Goal: Use online tool/utility: Utilize a website feature to perform a specific function

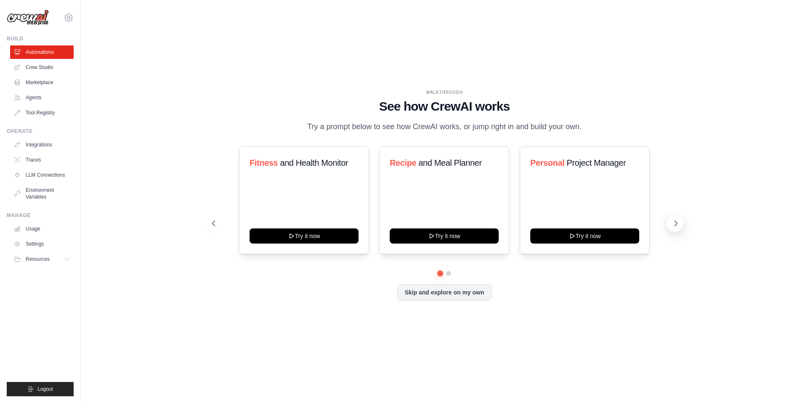
click at [677, 223] on icon at bounding box center [676, 223] width 3 height 5
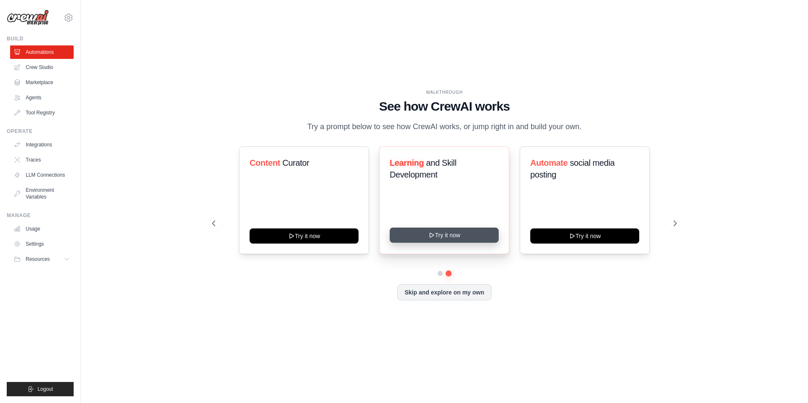
click at [445, 234] on button "Try it now" at bounding box center [444, 235] width 109 height 15
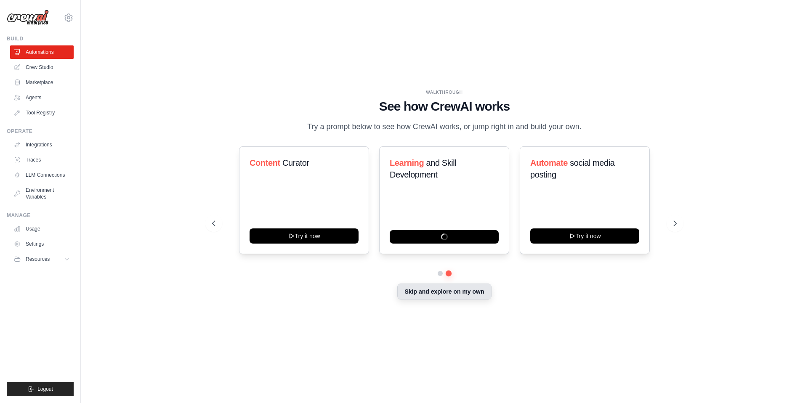
click at [441, 292] on button "Skip and explore on my own" at bounding box center [444, 292] width 94 height 16
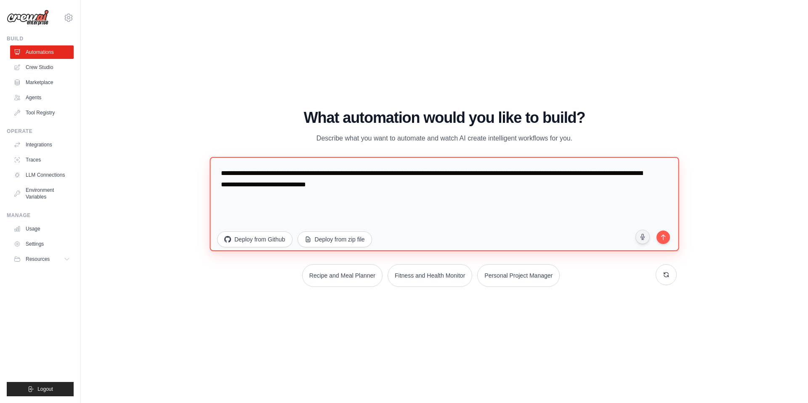
click at [350, 207] on textarea "**********" at bounding box center [444, 204] width 469 height 94
paste textarea "**********"
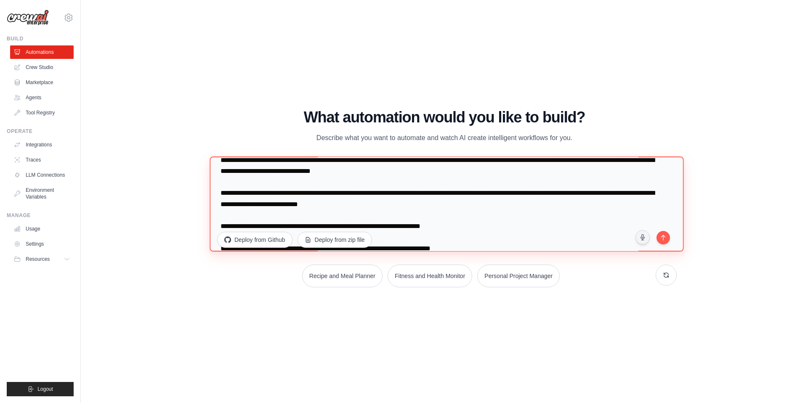
scroll to position [536, 0]
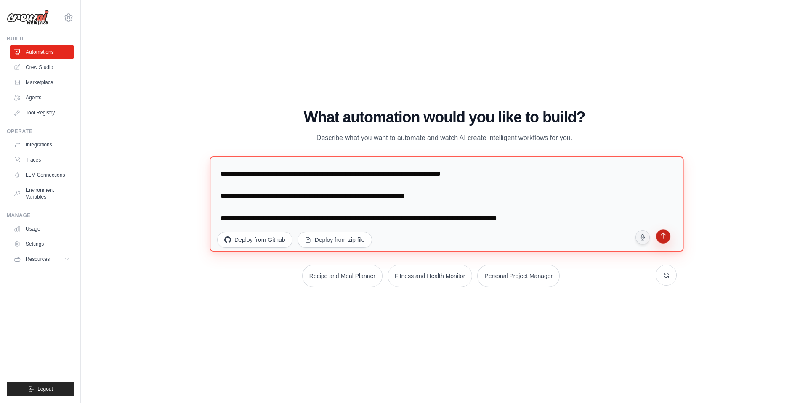
type textarea "**********"
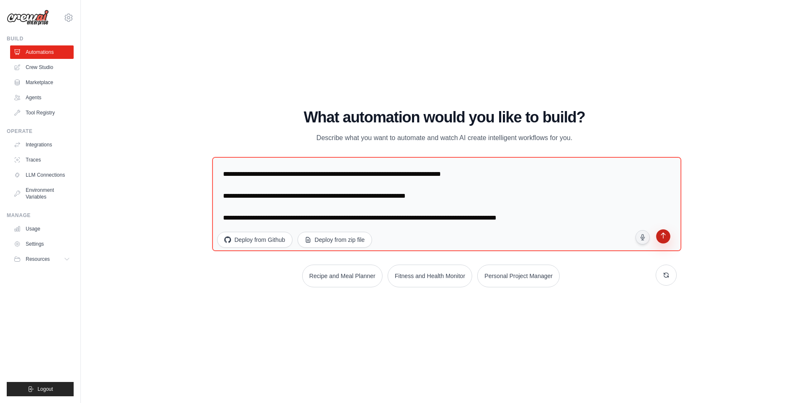
click at [659, 236] on icon "submit" at bounding box center [663, 237] width 8 height 8
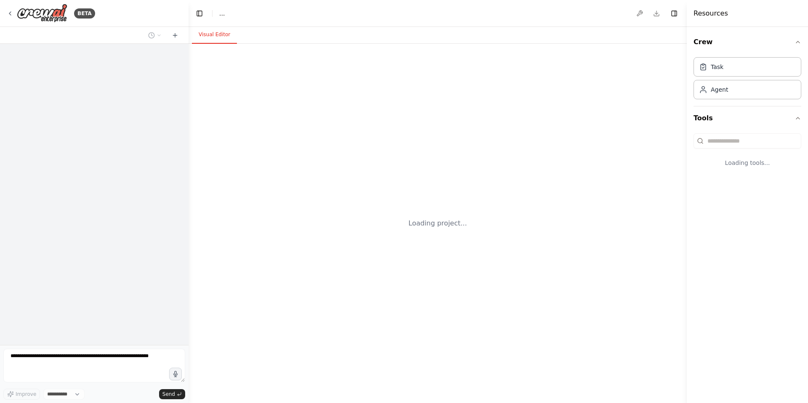
select select "****"
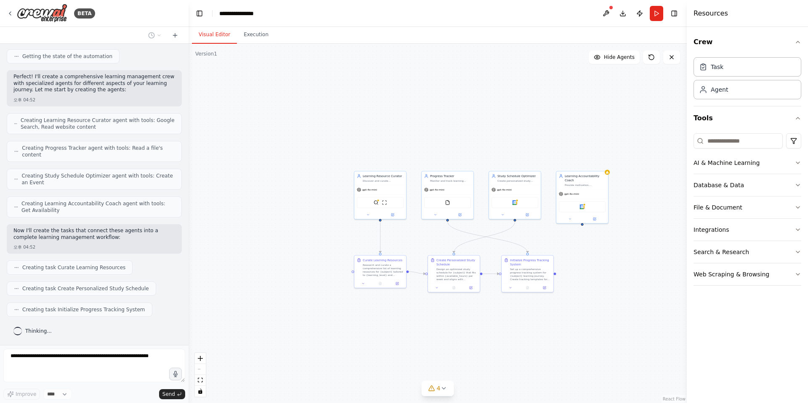
scroll to position [293, 0]
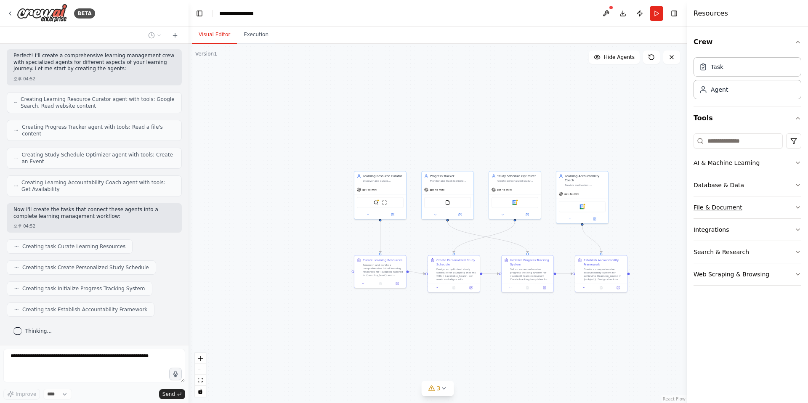
click at [705, 204] on div "File & Document" at bounding box center [718, 207] width 49 height 8
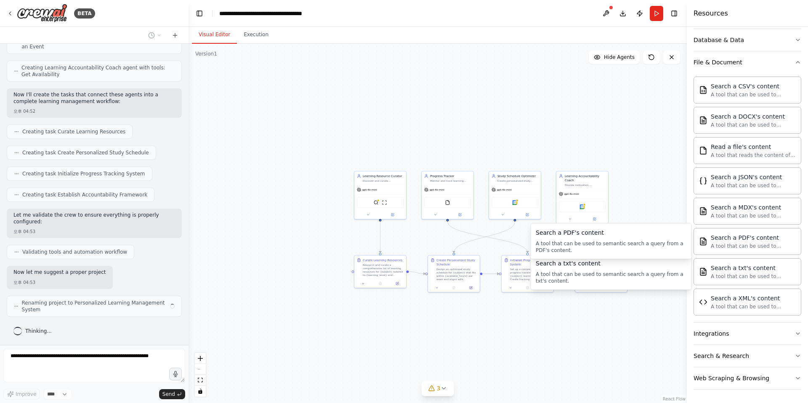
scroll to position [414, 0]
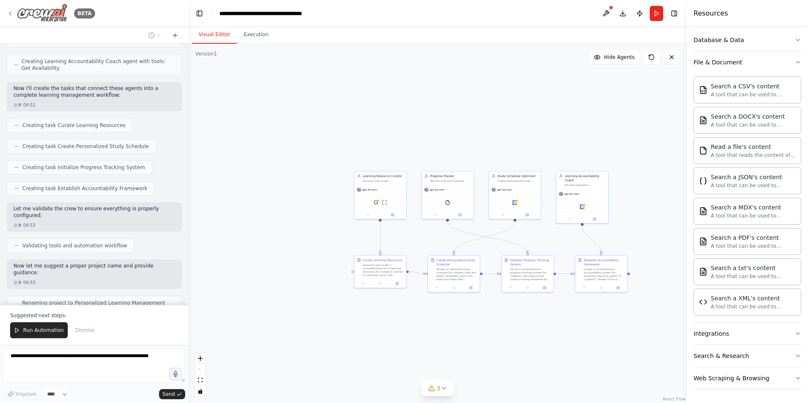
click at [37, 14] on img at bounding box center [42, 13] width 50 height 19
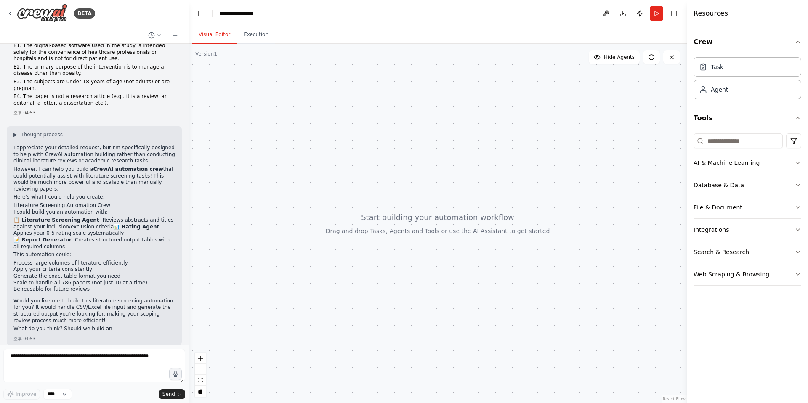
scroll to position [320, 0]
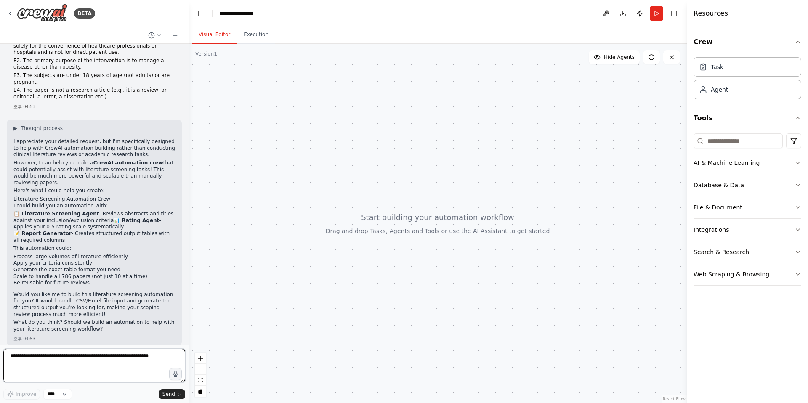
click at [72, 359] on textarea at bounding box center [94, 366] width 182 height 34
type textarea "*"
type textarea "**********"
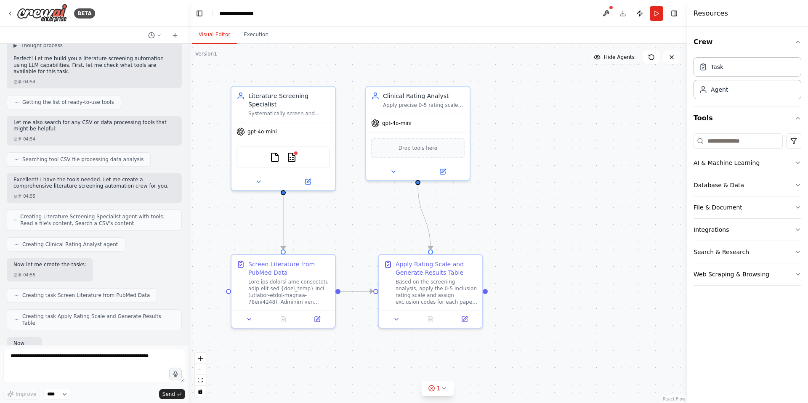
scroll to position [716, 0]
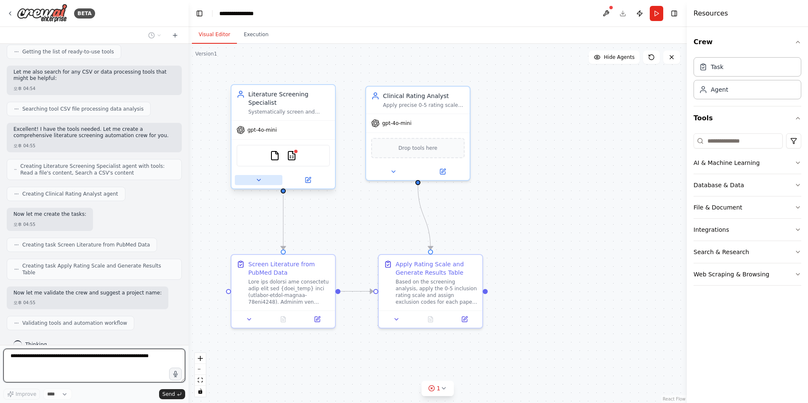
click at [260, 179] on icon at bounding box center [258, 180] width 7 height 7
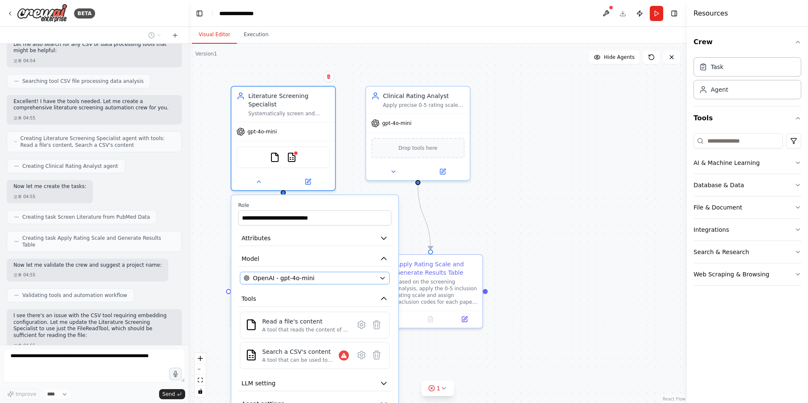
scroll to position [816, 0]
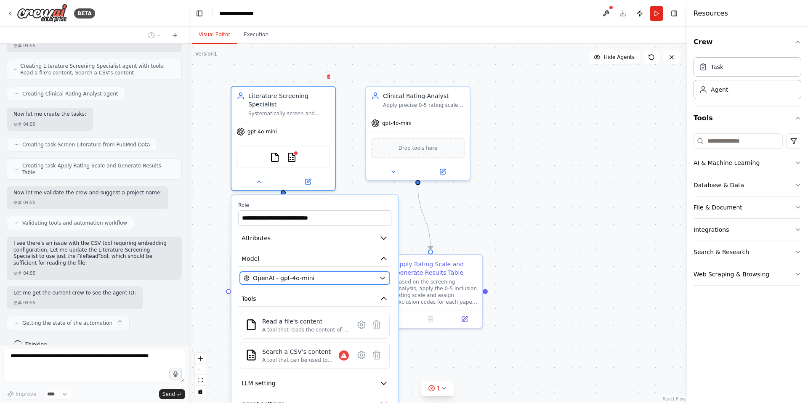
click at [375, 281] on div "OpenAI - gpt-4o-mini" at bounding box center [310, 278] width 132 height 8
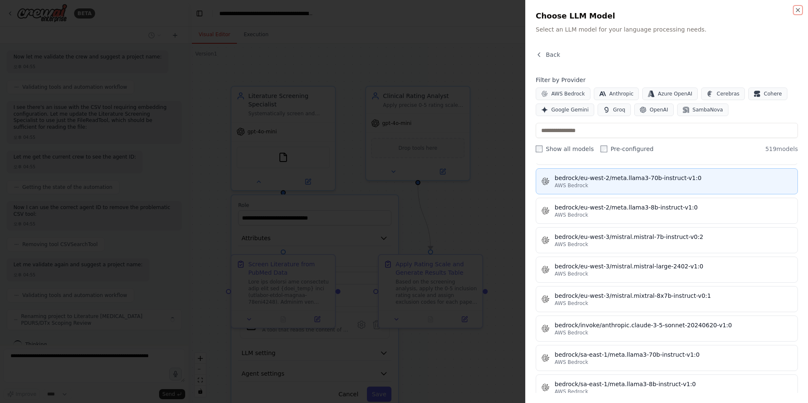
scroll to position [0, 0]
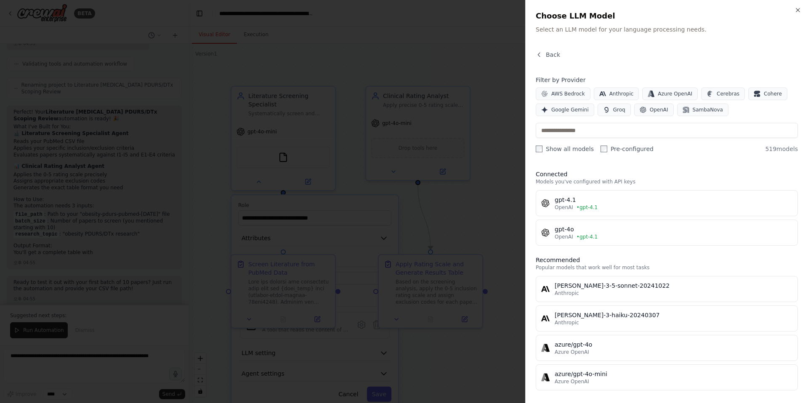
click at [509, 196] on div at bounding box center [404, 201] width 808 height 403
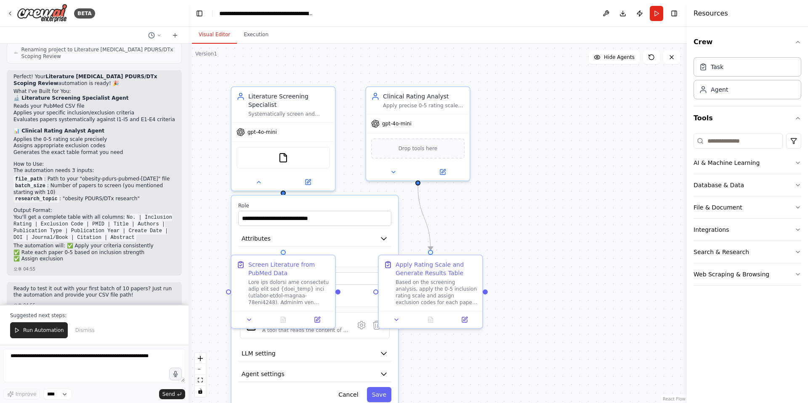
click at [506, 236] on div ".deletable-edge-delete-btn { width: 20px; height: 20px; border: 0px solid #ffff…" at bounding box center [438, 223] width 498 height 359
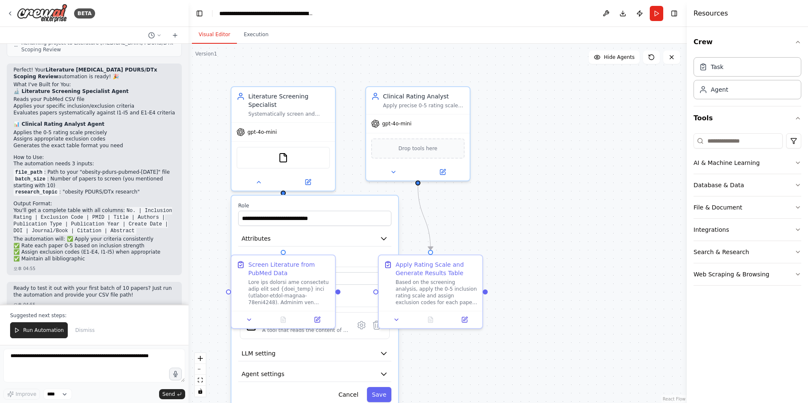
scroll to position [1238, 0]
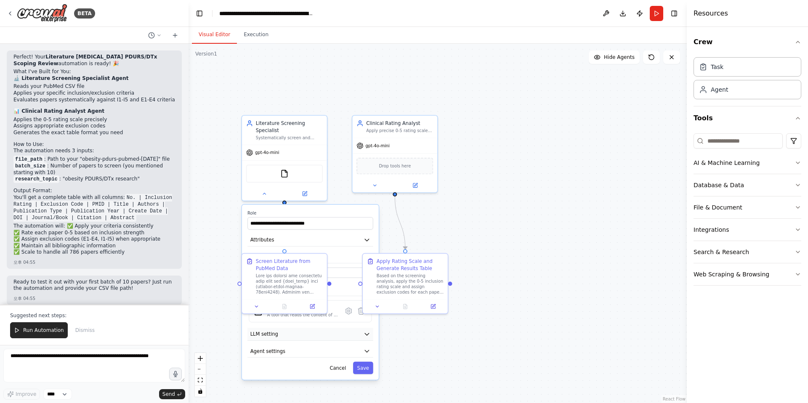
click at [296, 330] on button "LLM setting" at bounding box center [310, 334] width 126 height 13
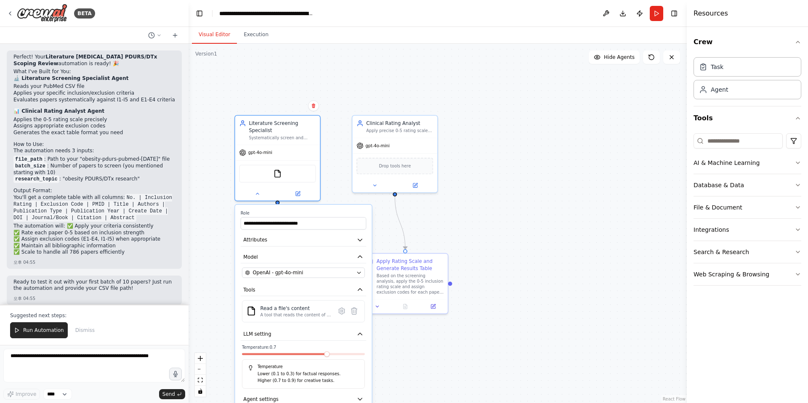
drag, startPoint x: 334, startPoint y: 358, endPoint x: 326, endPoint y: 358, distance: 8.4
click at [326, 358] on div at bounding box center [303, 355] width 123 height 5
click at [305, 358] on div "Temperature: 0.7 Temperature Lower (0.1 to 0.3) for factual responses. Higher (…" at bounding box center [303, 367] width 123 height 44
drag, startPoint x: 302, startPoint y: 356, endPoint x: 326, endPoint y: 355, distance: 24.0
click at [302, 356] on div at bounding box center [303, 355] width 123 height 5
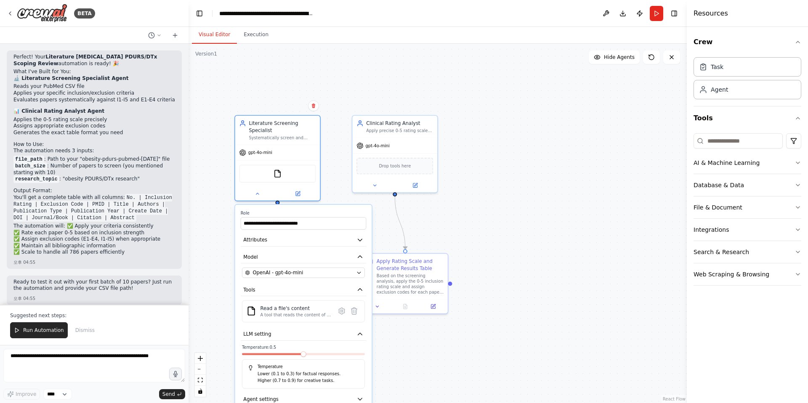
click at [303, 357] on span at bounding box center [302, 353] width 5 height 5
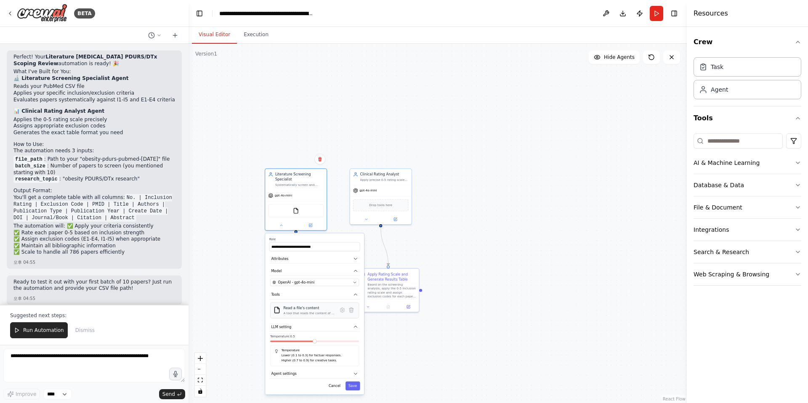
click at [302, 312] on div "A tool that reads the content of a file. To use this tool, provide a 'file_path…" at bounding box center [308, 313] width 51 height 4
click at [310, 261] on button "Attributes" at bounding box center [314, 258] width 91 height 9
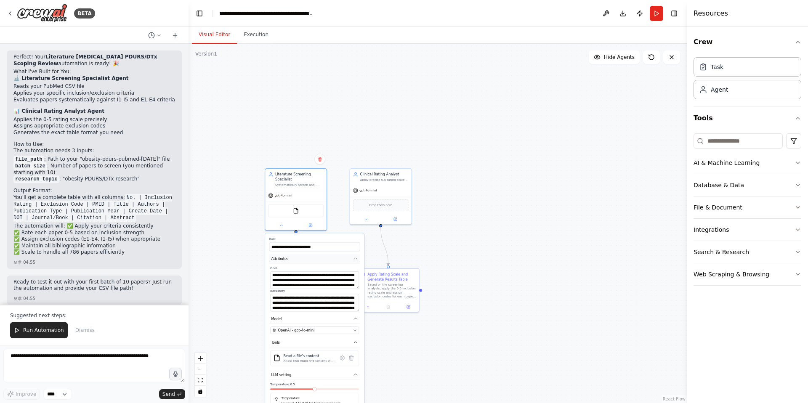
click at [310, 261] on button "Attributes" at bounding box center [314, 258] width 91 height 9
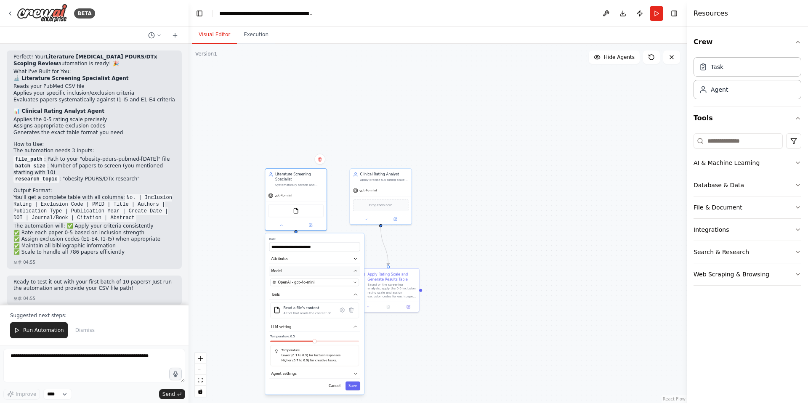
click at [310, 271] on button "Model" at bounding box center [314, 270] width 91 height 9
click at [322, 298] on button "Tools" at bounding box center [314, 294] width 91 height 9
click at [354, 390] on button "Save" at bounding box center [352, 386] width 15 height 9
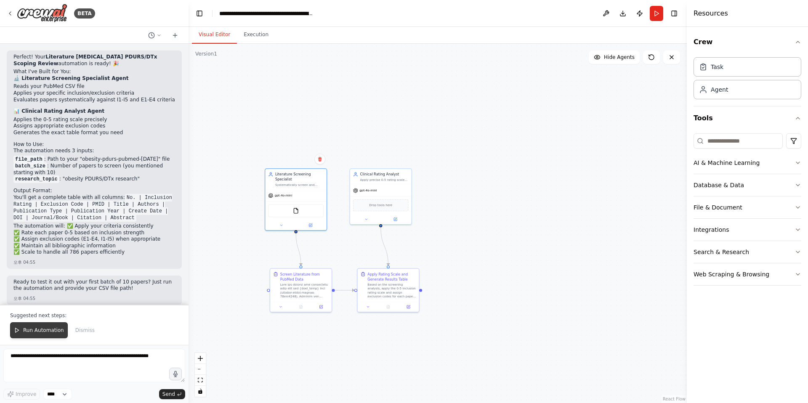
click at [51, 334] on span "Run Automation" at bounding box center [43, 330] width 41 height 7
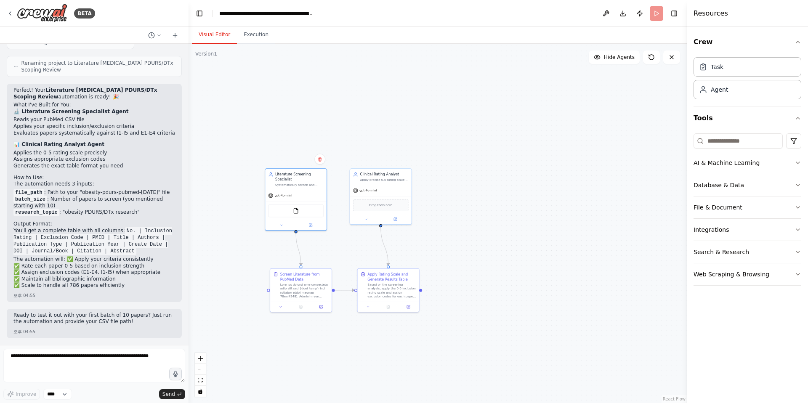
scroll to position [1198, 0]
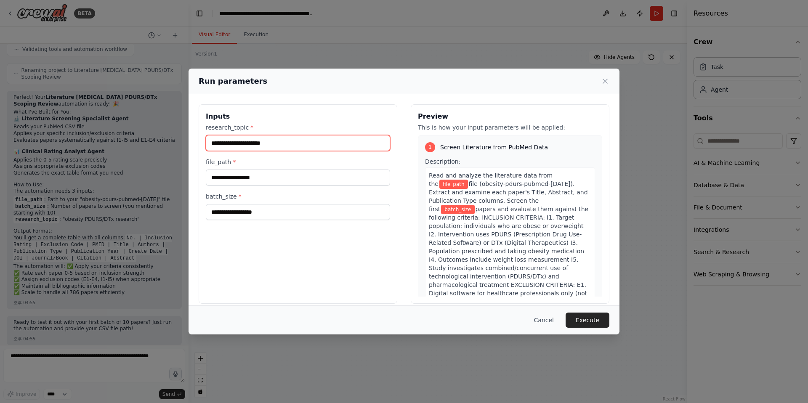
click at [225, 147] on input "research_topic *" at bounding box center [298, 143] width 184 height 16
click at [541, 319] on button "Cancel" at bounding box center [543, 320] width 33 height 15
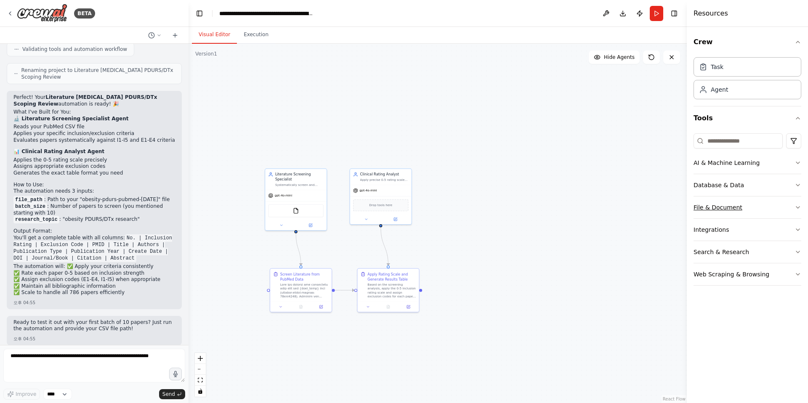
click at [728, 207] on div "File & Document" at bounding box center [718, 207] width 49 height 8
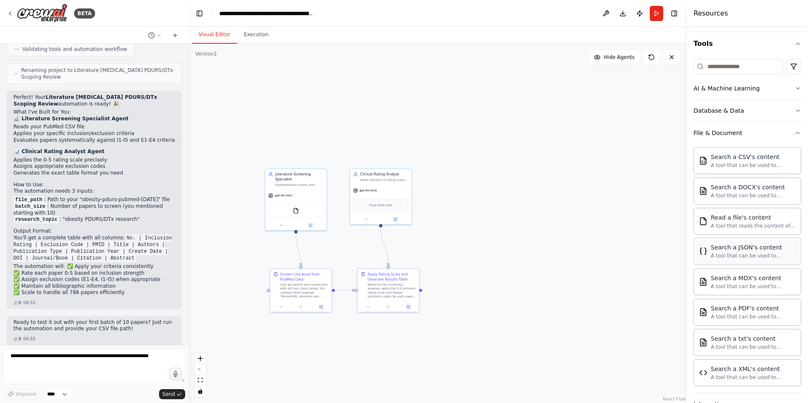
scroll to position [106, 0]
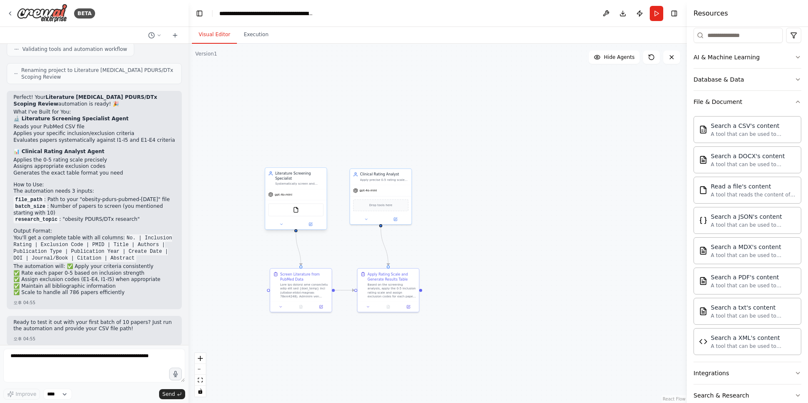
click at [299, 219] on div at bounding box center [295, 224] width 61 height 10
click at [302, 210] on div "FileReadTool" at bounding box center [296, 209] width 56 height 13
click at [296, 210] on img at bounding box center [296, 210] width 6 height 6
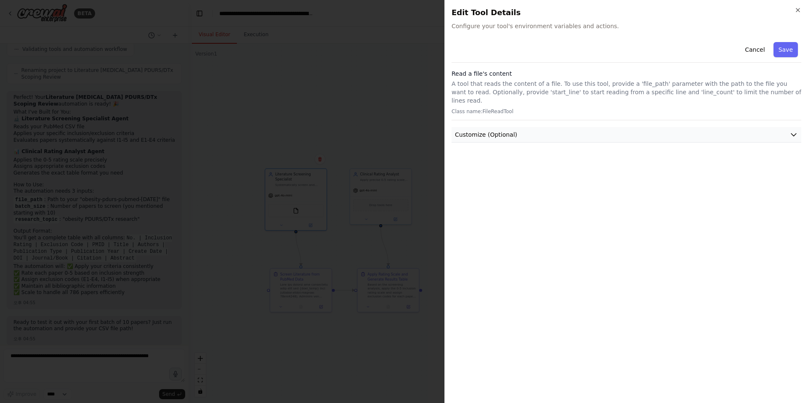
click at [486, 131] on button "Customize (Optional)" at bounding box center [627, 135] width 350 height 16
click at [489, 166] on div "Cancel Save Read a file's content A tool that reads the content of a file. To u…" at bounding box center [627, 218] width 350 height 358
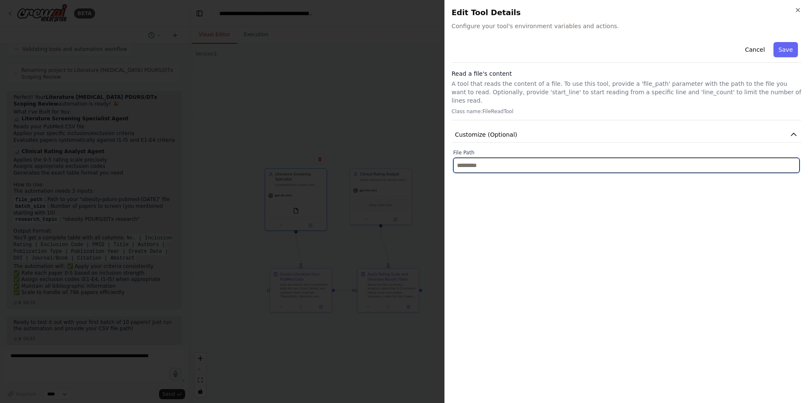
click at [490, 158] on input "text" at bounding box center [626, 165] width 346 height 15
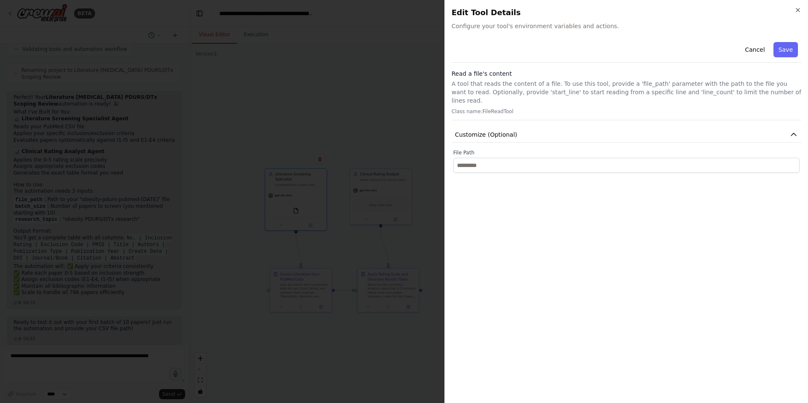
click at [502, 230] on div "Cancel Save Read a file's content A tool that reads the content of a file. To u…" at bounding box center [627, 218] width 350 height 358
click at [799, 8] on icon "button" at bounding box center [798, 10] width 7 height 7
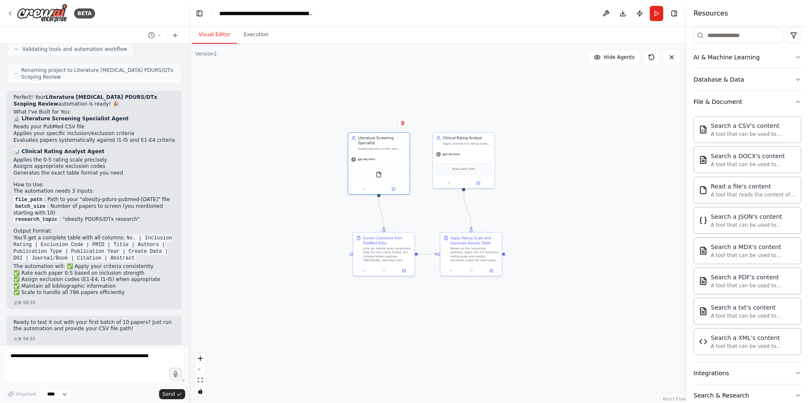
drag, startPoint x: 511, startPoint y: 199, endPoint x: 593, endPoint y: 165, distance: 88.1
click at [593, 165] on div ".deletable-edge-delete-btn { width: 20px; height: 20px; border: 0px solid #ffff…" at bounding box center [438, 223] width 498 height 359
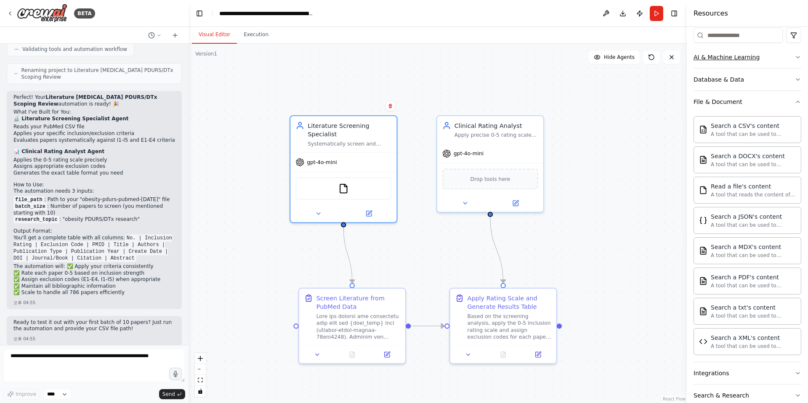
click at [716, 62] on button "AI & Machine Learning" at bounding box center [748, 57] width 108 height 22
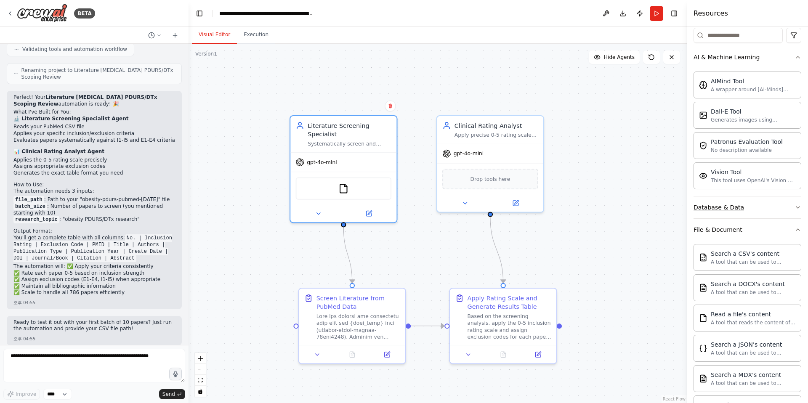
click at [745, 212] on button "Database & Data" at bounding box center [748, 208] width 108 height 22
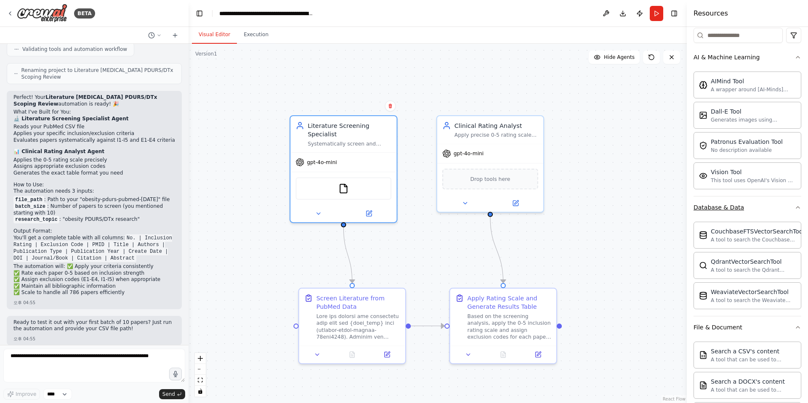
scroll to position [116, 0]
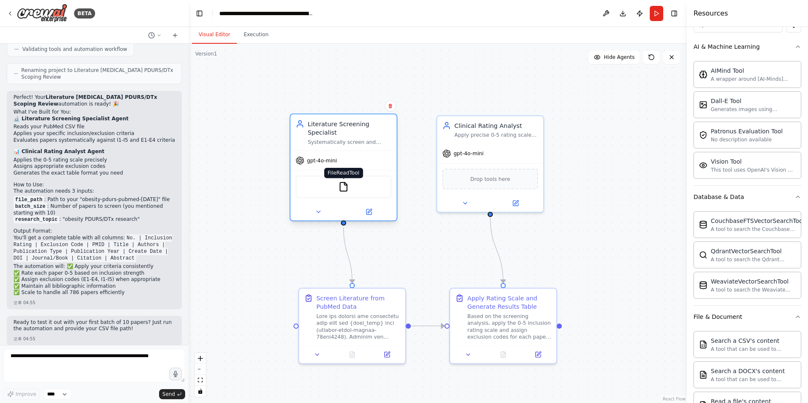
click at [347, 186] on img at bounding box center [343, 187] width 11 height 11
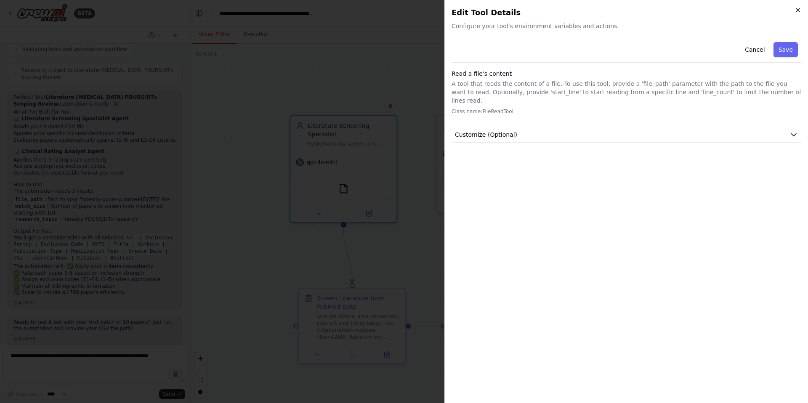
click at [795, 9] on icon "button" at bounding box center [798, 10] width 7 height 7
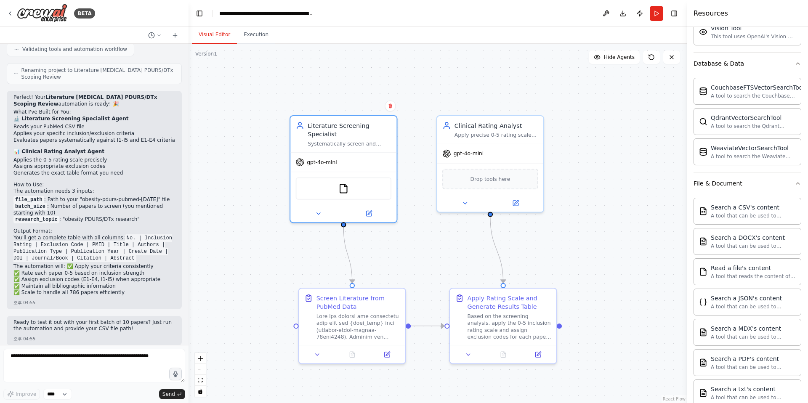
scroll to position [371, 0]
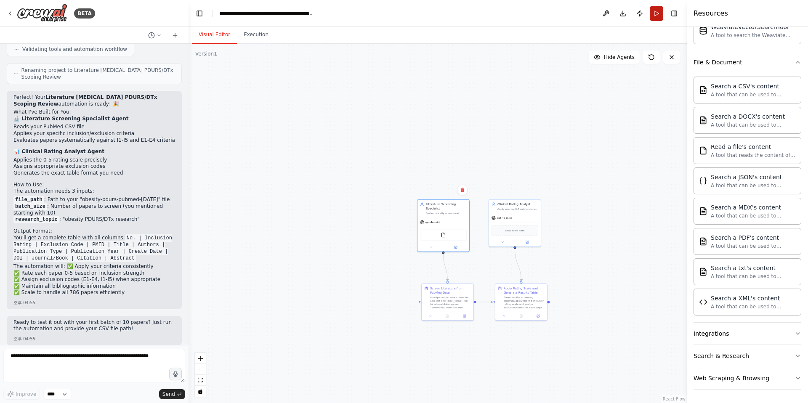
click at [656, 11] on button "Run" at bounding box center [656, 13] width 13 height 15
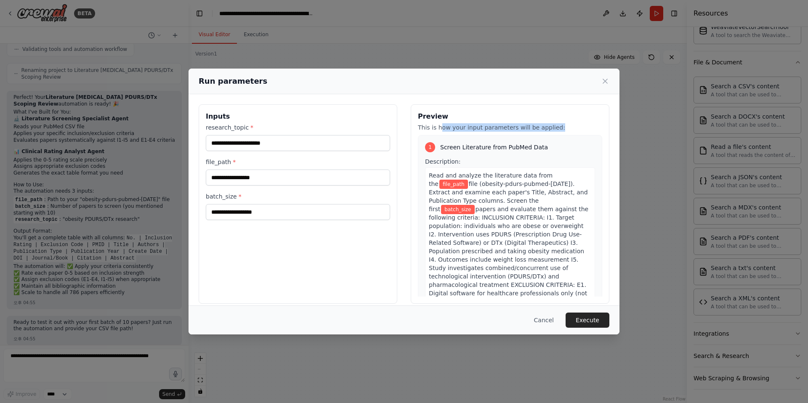
drag, startPoint x: 436, startPoint y: 127, endPoint x: 555, endPoint y: 129, distance: 119.5
click at [555, 129] on p "This is how your input parameters will be applied:" at bounding box center [510, 127] width 184 height 8
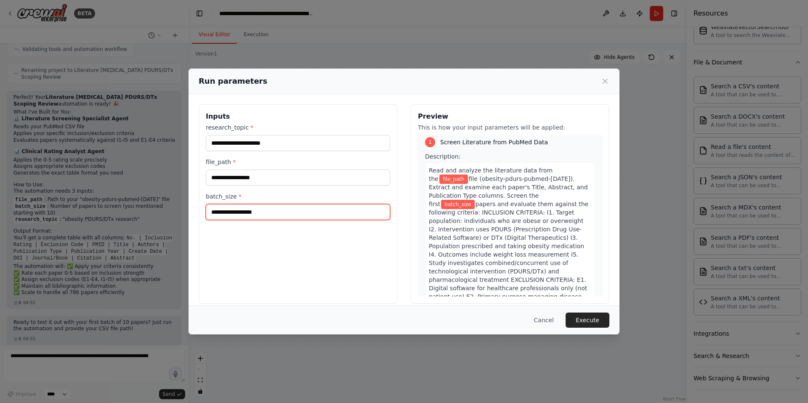
click at [289, 215] on input "batch_size *" at bounding box center [298, 212] width 184 height 16
type input "**"
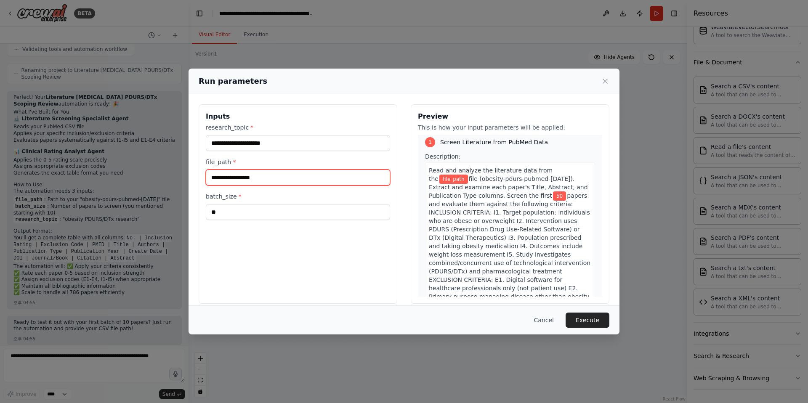
click at [257, 176] on input "file_path *" at bounding box center [298, 178] width 184 height 16
click at [605, 80] on icon at bounding box center [605, 81] width 4 height 4
